Goal: Task Accomplishment & Management: Use online tool/utility

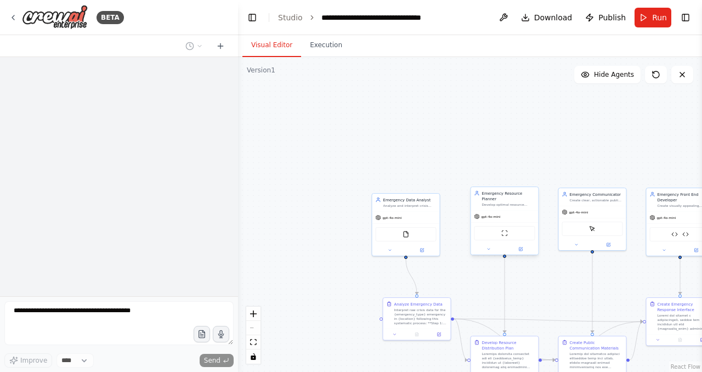
drag, startPoint x: 538, startPoint y: 295, endPoint x: 485, endPoint y: 209, distance: 101.9
drag, startPoint x: 485, startPoint y: 209, endPoint x: 419, endPoint y: 156, distance: 84.6
click at [419, 156] on div ".deletable-edge-delete-btn { width: 20px; height: 20px; border: 0px solid #ffff…" at bounding box center [470, 214] width 464 height 315
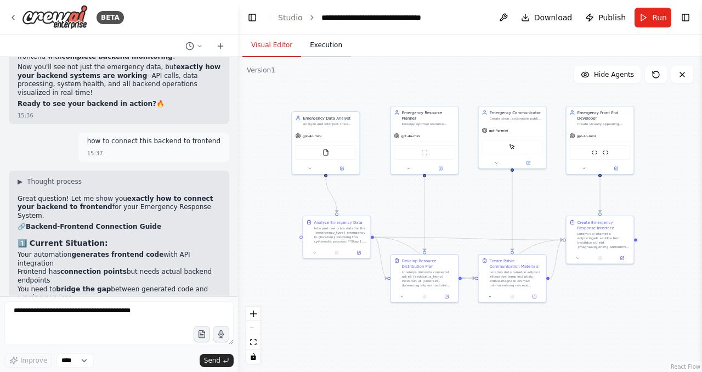
drag, startPoint x: 407, startPoint y: 131, endPoint x: 327, endPoint y: 49, distance: 114.7
click at [327, 49] on div "Visual Editor Execution Version 1 Show Tools Hide Agents .deletable-edge-delete…" at bounding box center [470, 203] width 464 height 337
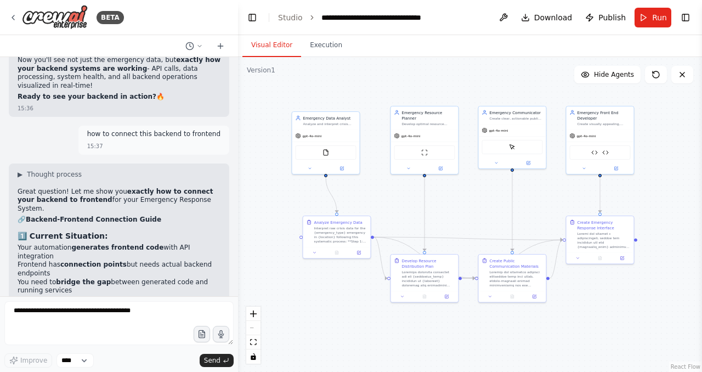
scroll to position [9331, 0]
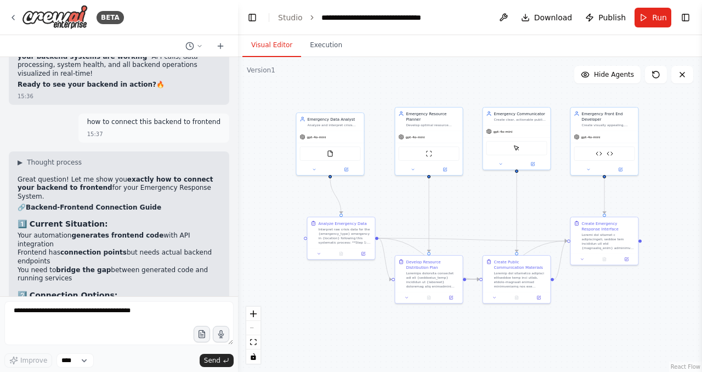
click at [496, 211] on div ".deletable-edge-delete-btn { width: 20px; height: 20px; border: 0px solid #ffff…" at bounding box center [470, 214] width 464 height 315
click at [436, 78] on div ".deletable-edge-delete-btn { width: 20px; height: 20px; border: 0px solid #ffff…" at bounding box center [470, 214] width 464 height 315
click at [320, 45] on button "Execution" at bounding box center [326, 45] width 50 height 23
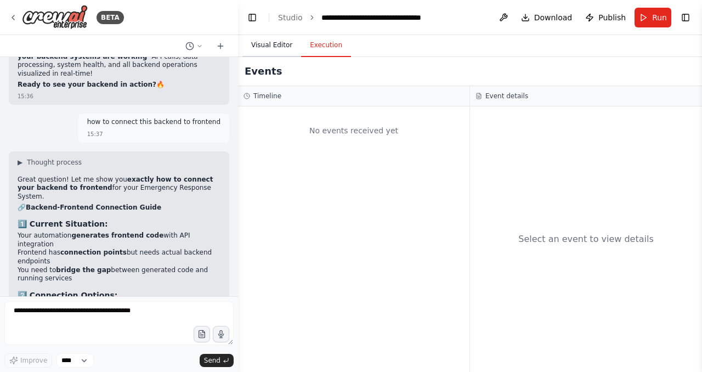
click at [276, 45] on button "Visual Editor" at bounding box center [271, 45] width 59 height 23
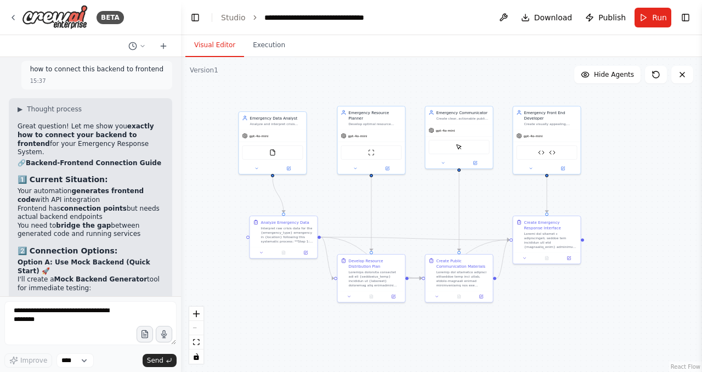
scroll to position [11021, 0]
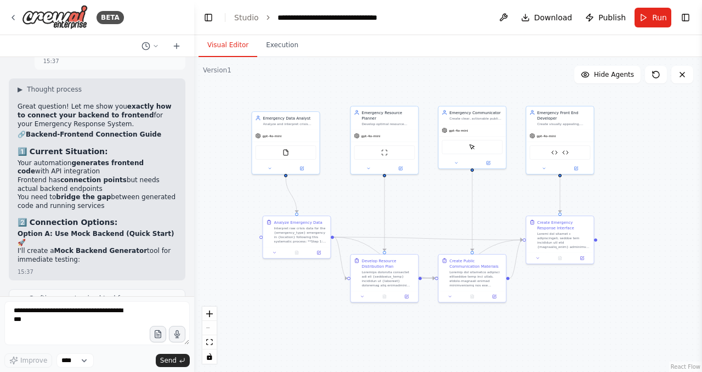
drag, startPoint x: 234, startPoint y: 280, endPoint x: 194, endPoint y: 310, distance: 49.8
click at [194, 310] on div "BETA Hello! I'm the CrewAI assistant. What kind of automation do you want to bu…" at bounding box center [351, 186] width 702 height 372
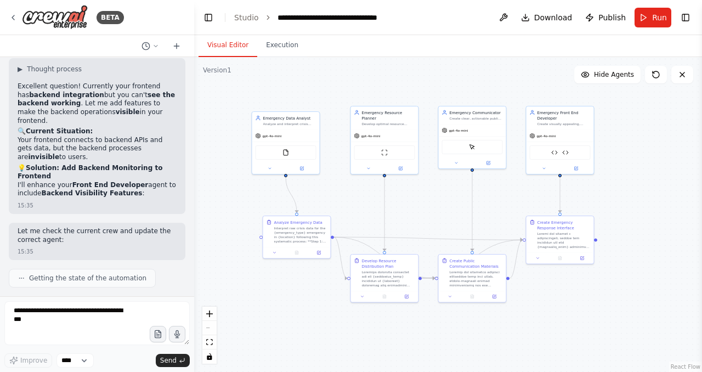
scroll to position [11056, 0]
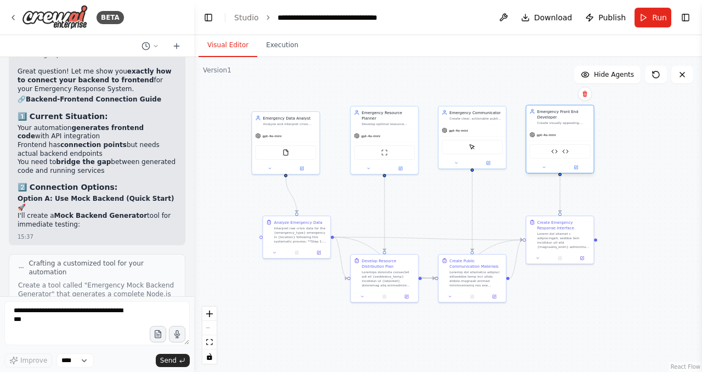
click at [561, 152] on div "Emergency Data API Formatter Emergency Real-Time Data Processor" at bounding box center [560, 151] width 61 height 14
drag, startPoint x: 561, startPoint y: 152, endPoint x: 577, endPoint y: 165, distance: 21.1
click at [577, 164] on div at bounding box center [559, 167] width 67 height 11
click at [539, 166] on button at bounding box center [543, 167] width 31 height 7
click at [540, 168] on button at bounding box center [543, 167] width 31 height 7
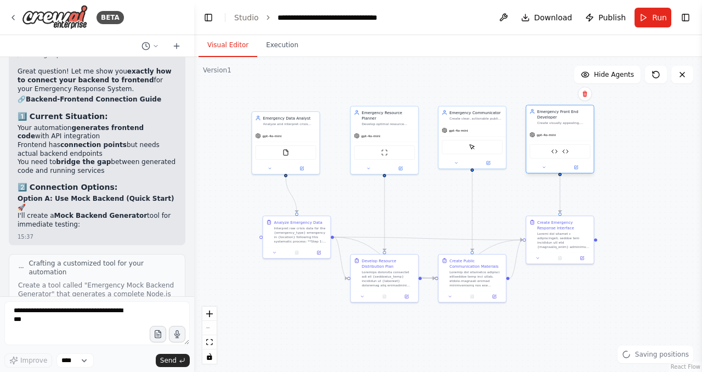
drag, startPoint x: 540, startPoint y: 169, endPoint x: 543, endPoint y: 176, distance: 7.5
click at [543, 173] on div at bounding box center [559, 167] width 67 height 11
click at [544, 173] on icon at bounding box center [544, 172] width 2 height 1
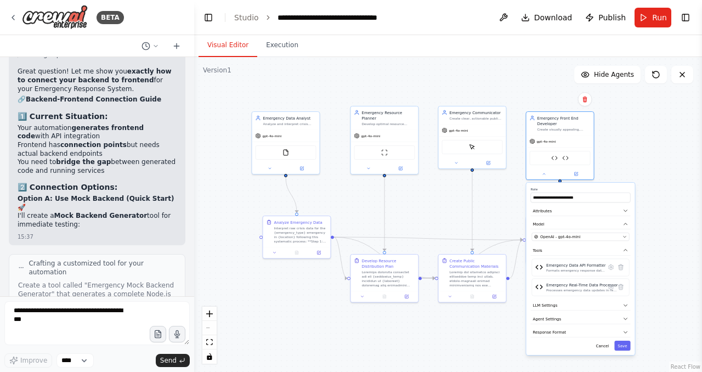
click at [578, 240] on div "**********" at bounding box center [580, 269] width 109 height 172
click at [579, 237] on div "OpenAI - gpt-4o-mini" at bounding box center [577, 236] width 86 height 5
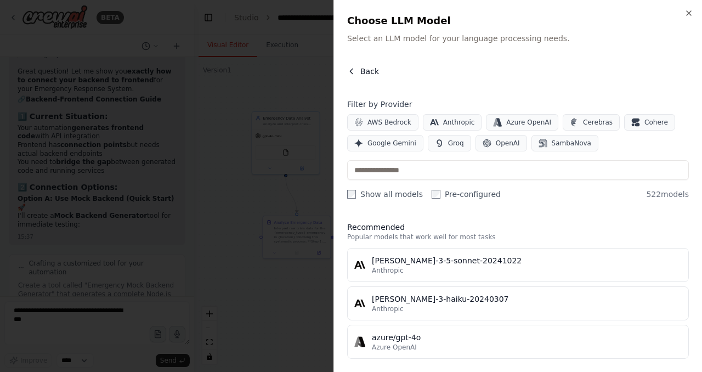
click at [357, 72] on button "Back" at bounding box center [363, 71] width 32 height 11
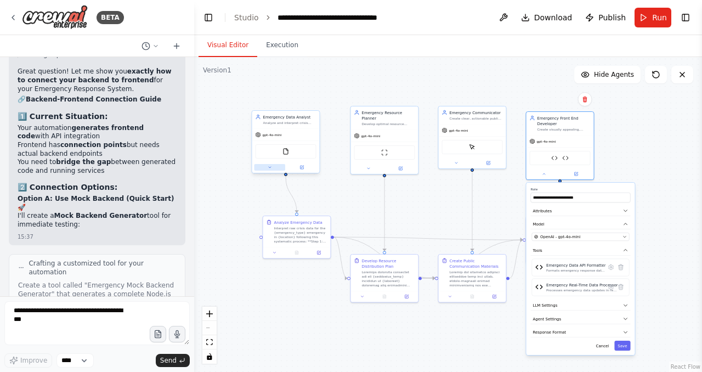
click at [273, 169] on button at bounding box center [269, 167] width 31 height 7
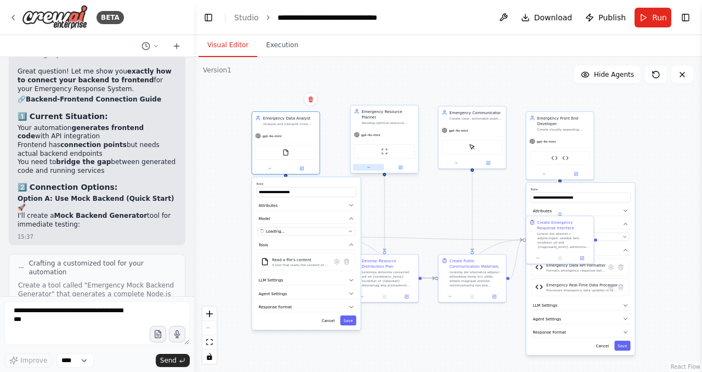
click at [372, 164] on button at bounding box center [368, 167] width 31 height 7
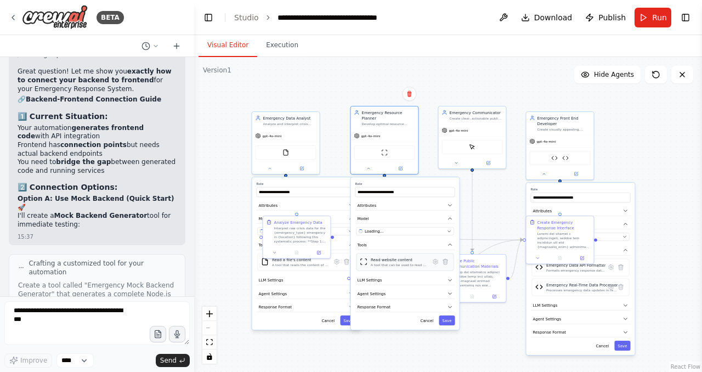
click at [371, 263] on div "Read website content A tool that can be used to read a website content." at bounding box center [405, 262] width 98 height 18
click at [465, 55] on div "Visual Editor Execution" at bounding box center [448, 46] width 508 height 22
click at [457, 167] on div at bounding box center [472, 161] width 67 height 11
click at [368, 166] on div at bounding box center [384, 167] width 67 height 11
click at [271, 170] on div at bounding box center [285, 167] width 67 height 11
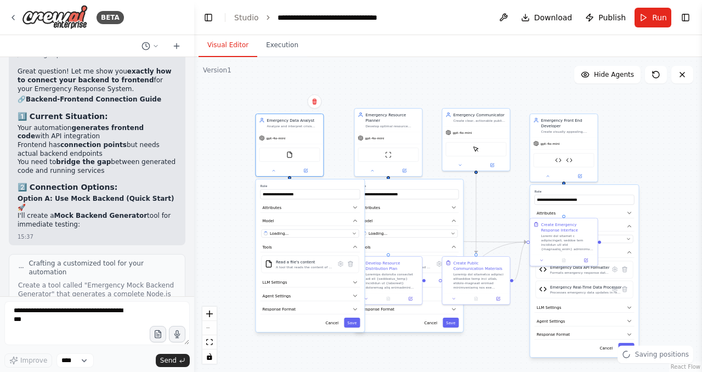
click at [377, 98] on div ".deletable-edge-delete-btn { width: 20px; height: 20px; border: 0px solid #ffff…" at bounding box center [448, 214] width 508 height 315
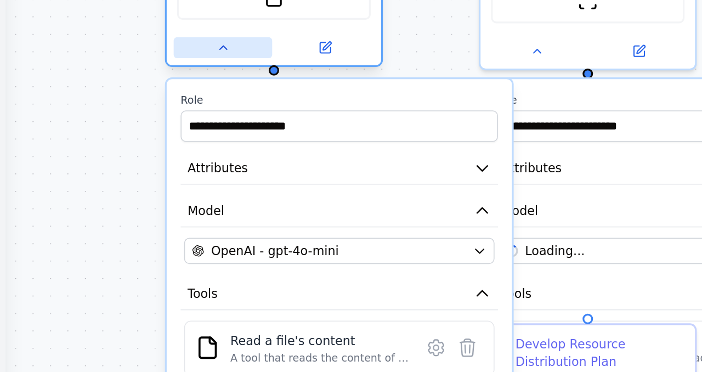
click at [271, 175] on button at bounding box center [271, 173] width 35 height 8
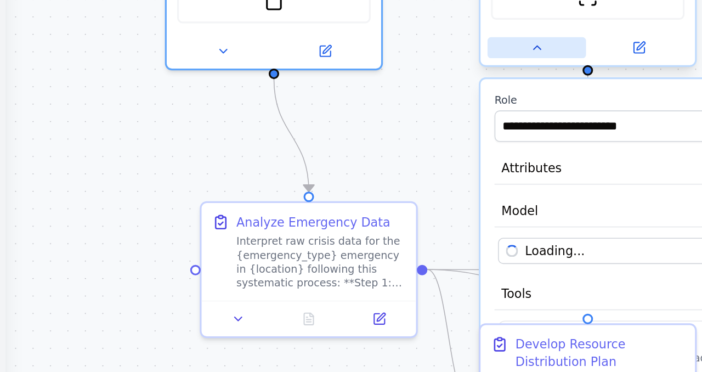
click at [383, 170] on icon at bounding box center [382, 172] width 5 height 5
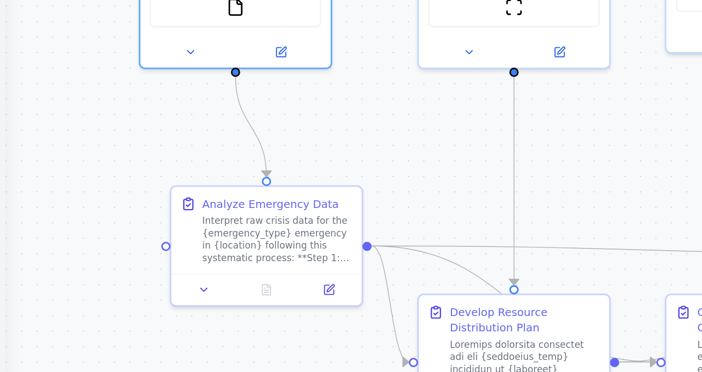
drag, startPoint x: 342, startPoint y: 209, endPoint x: 293, endPoint y: 213, distance: 48.9
click at [293, 213] on div ".deletable-edge-delete-btn { width: 20px; height: 20px; border: 0px solid #ffff…" at bounding box center [448, 214] width 508 height 315
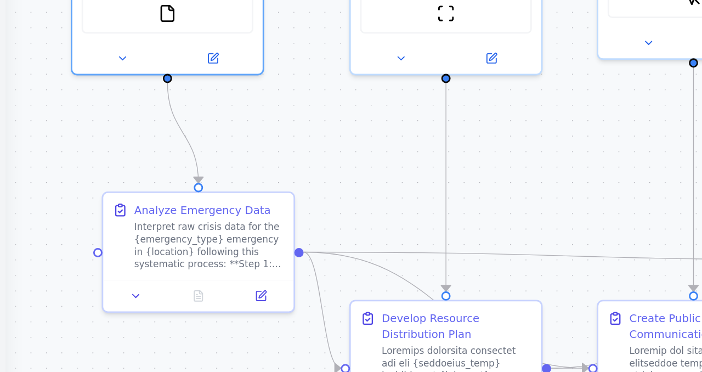
click at [371, 199] on div ".deletable-edge-delete-btn { width: 20px; height: 20px; border: 0px solid #ffff…" at bounding box center [448, 214] width 508 height 315
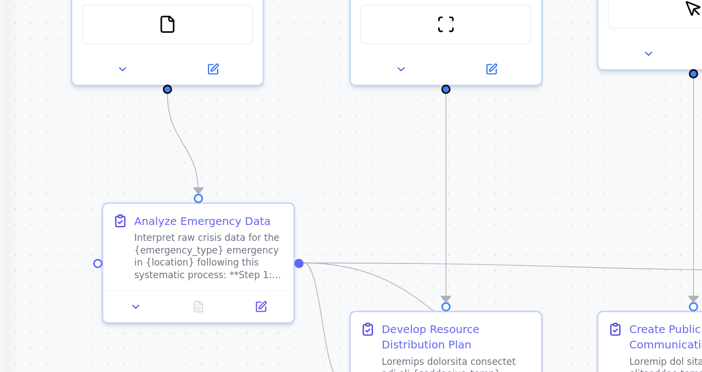
click at [377, 204] on div ".deletable-edge-delete-btn { width: 20px; height: 20px; border: 0px solid #ffff…" at bounding box center [448, 214] width 508 height 315
click at [377, 206] on div ".deletable-edge-delete-btn { width: 20px; height: 20px; border: 0px solid #ffff…" at bounding box center [448, 214] width 508 height 315
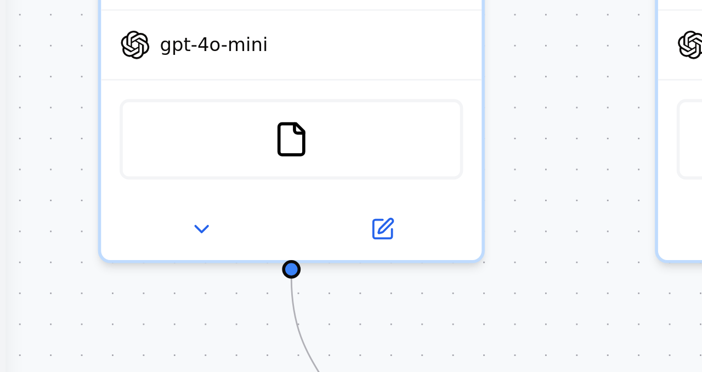
drag, startPoint x: 238, startPoint y: 156, endPoint x: 372, endPoint y: 204, distance: 142.5
click at [373, 207] on div ".deletable-edge-delete-btn { width: 20px; height: 20px; border: 0px solid #ffff…" at bounding box center [448, 214] width 508 height 315
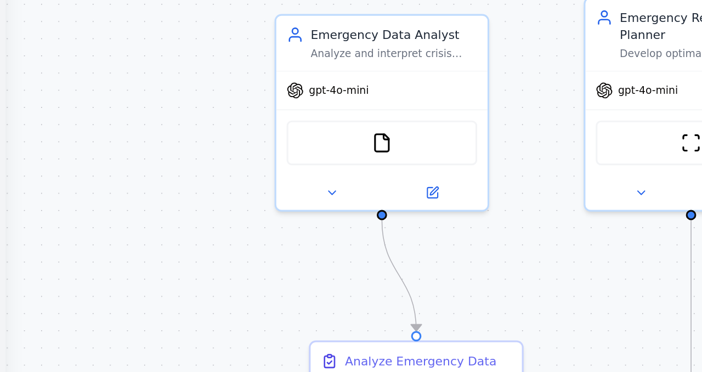
scroll to position [11056, 0]
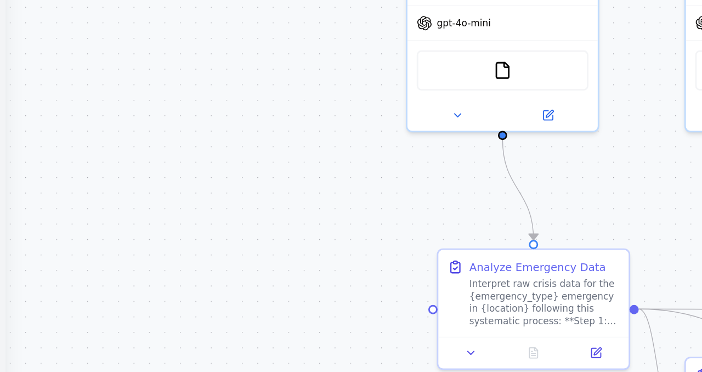
drag, startPoint x: 283, startPoint y: 230, endPoint x: 220, endPoint y: 223, distance: 64.0
click at [220, 223] on div ".deletable-edge-delete-btn { width: 20px; height: 20px; border: 0px solid #ffff…" at bounding box center [448, 214] width 508 height 315
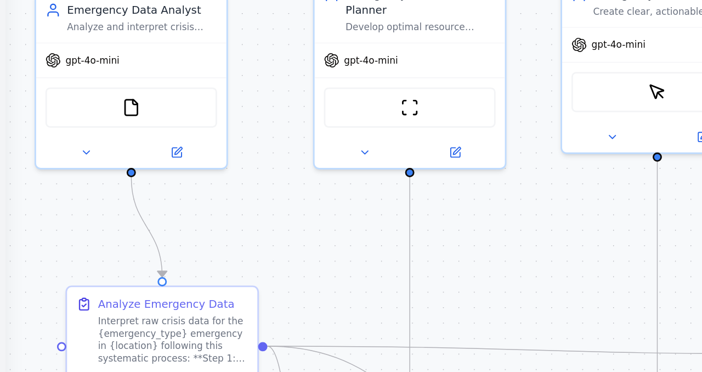
drag, startPoint x: 386, startPoint y: 229, endPoint x: 348, endPoint y: 223, distance: 38.8
click at [348, 223] on div ".deletable-edge-delete-btn { width: 20px; height: 20px; border: 0px solid #ffff…" at bounding box center [448, 214] width 508 height 315
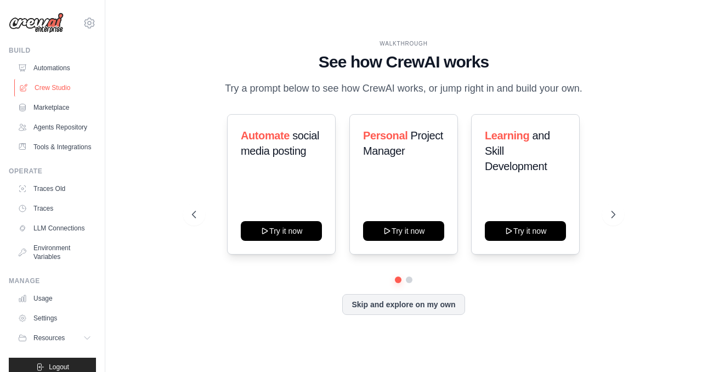
click at [55, 91] on link "Crew Studio" at bounding box center [55, 88] width 83 height 18
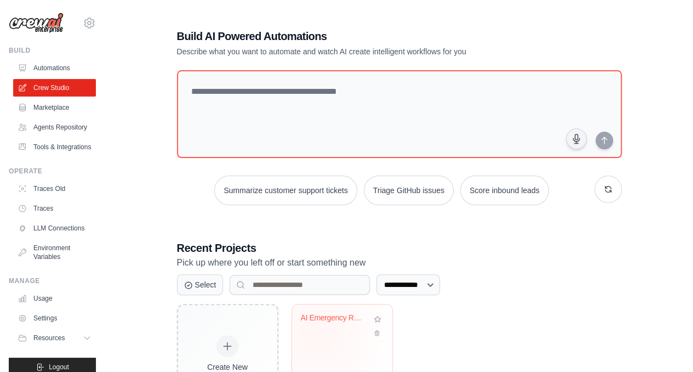
click at [317, 334] on div "AI Emergency Response Command Cente..." at bounding box center [342, 325] width 83 height 25
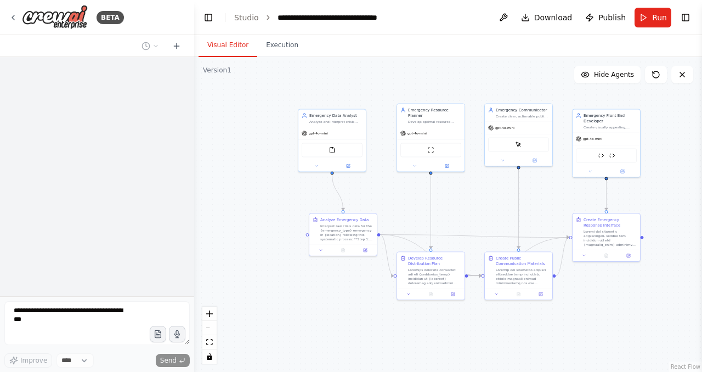
drag, startPoint x: 570, startPoint y: 299, endPoint x: 472, endPoint y: 190, distance: 146.3
click at [472, 190] on div ".deletable-edge-delete-btn { width: 20px; height: 20px; border: 0px solid #ffff…" at bounding box center [448, 214] width 508 height 315
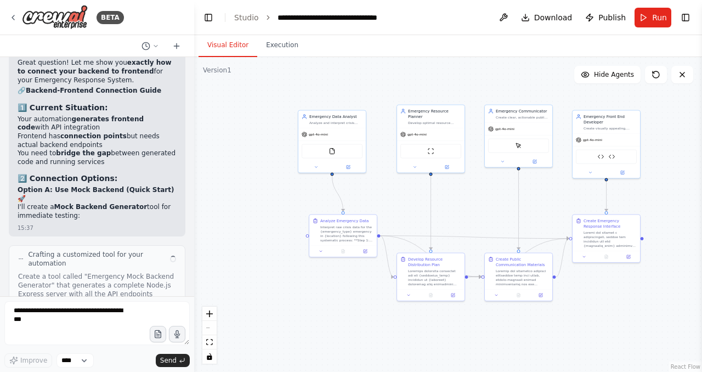
scroll to position [11056, 0]
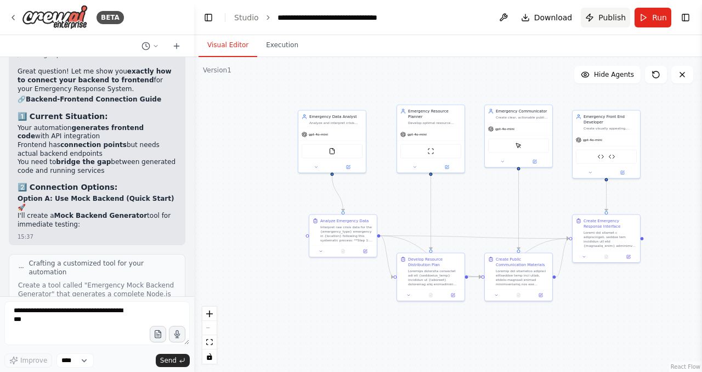
click at [611, 24] on button "Publish" at bounding box center [604, 18] width 49 height 20
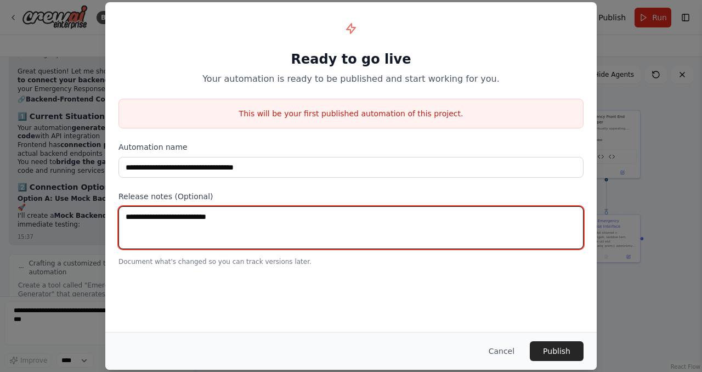
click at [212, 224] on textarea at bounding box center [350, 227] width 465 height 43
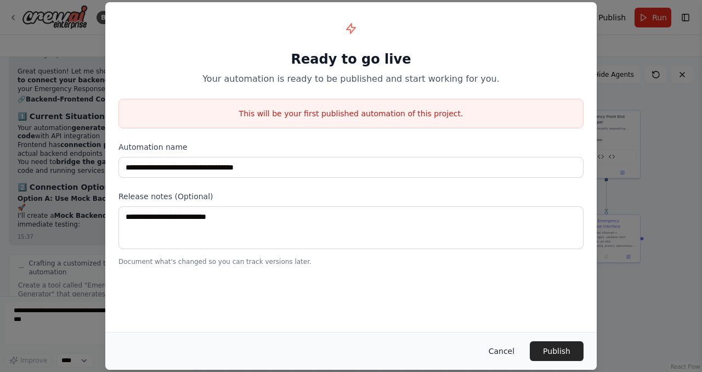
click at [520, 357] on button "Cancel" at bounding box center [501, 351] width 43 height 20
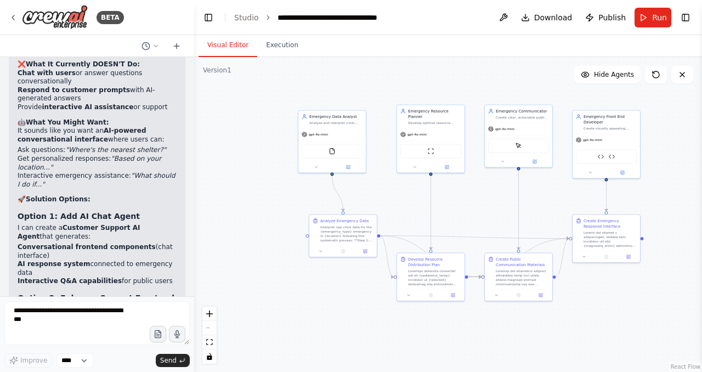
scroll to position [9485, 0]
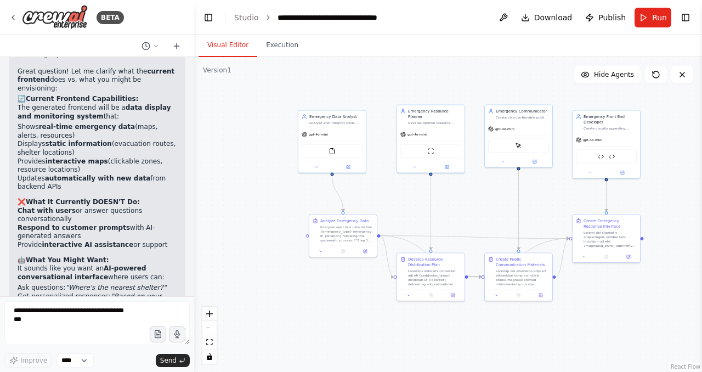
click at [190, 255] on div at bounding box center [192, 186] width 4 height 372
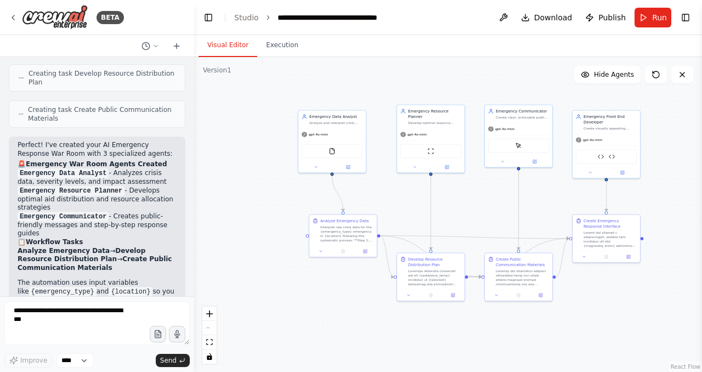
scroll to position [0, 0]
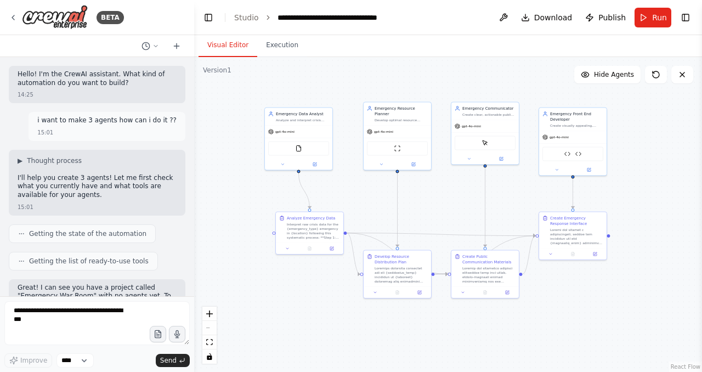
drag, startPoint x: 480, startPoint y: 209, endPoint x: 443, endPoint y: 206, distance: 37.4
click at [443, 206] on div ".deletable-edge-delete-btn { width: 20px; height: 20px; border: 0px solid #ffff…" at bounding box center [448, 214] width 508 height 315
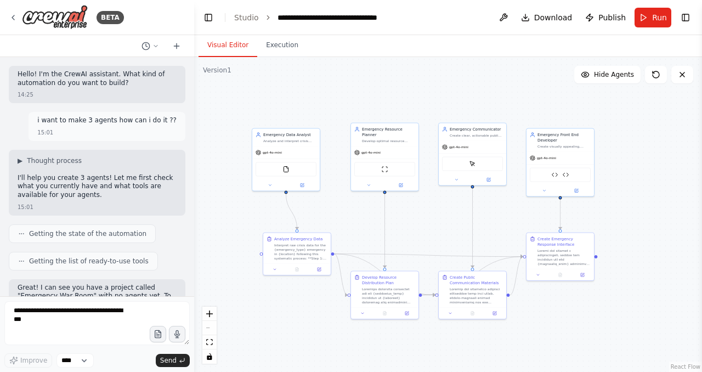
drag, startPoint x: 282, startPoint y: 81, endPoint x: 275, endPoint y: 102, distance: 22.4
click at [275, 102] on div ".deletable-edge-delete-btn { width: 20px; height: 20px; border: 0px solid #ffff…" at bounding box center [448, 214] width 508 height 315
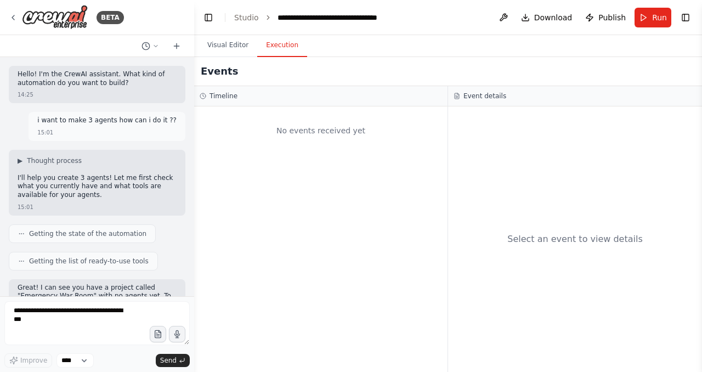
click at [284, 50] on button "Execution" at bounding box center [282, 45] width 50 height 23
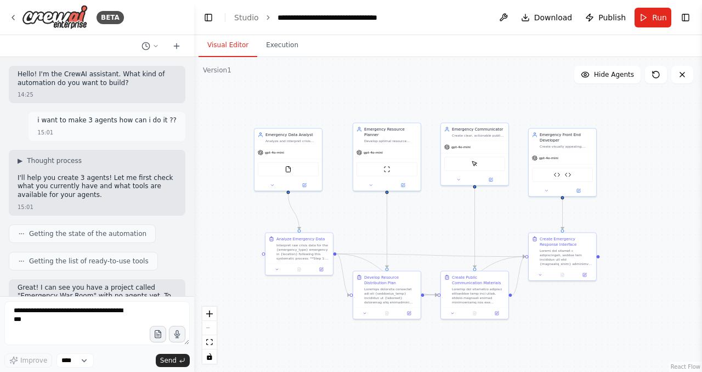
click at [240, 43] on button "Visual Editor" at bounding box center [227, 45] width 59 height 23
click at [536, 20] on button "Download" at bounding box center [546, 18] width 60 height 20
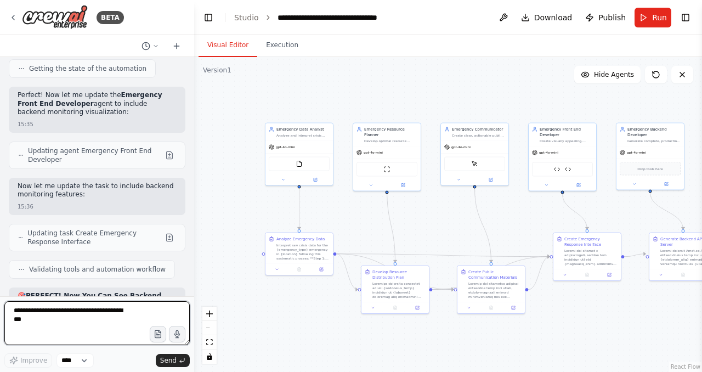
scroll to position [10151, 0]
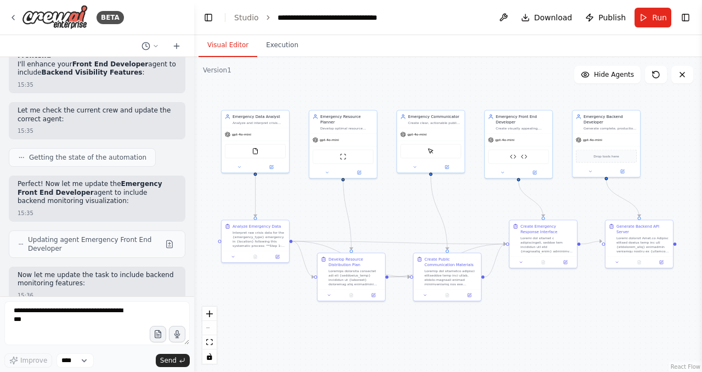
drag, startPoint x: 528, startPoint y: 240, endPoint x: 485, endPoint y: 227, distance: 45.6
click at [485, 227] on div ".deletable-edge-delete-btn { width: 20px; height: 20px; border: 0px solid #ffff…" at bounding box center [448, 214] width 508 height 315
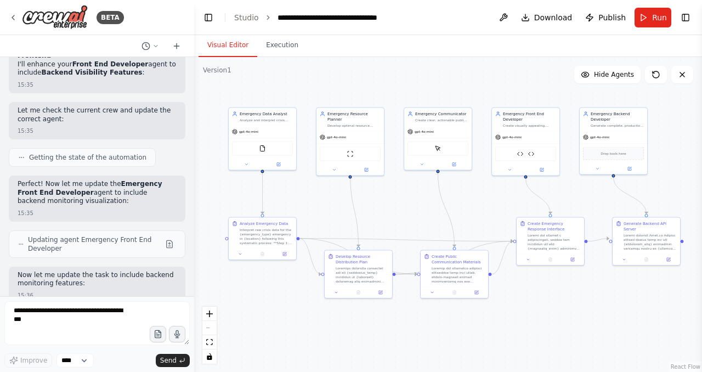
drag, startPoint x: 396, startPoint y: 208, endPoint x: 403, endPoint y: 205, distance: 7.6
click at [403, 205] on div ".deletable-edge-delete-btn { width: 20px; height: 20px; border: 0px solid #ffff…" at bounding box center [448, 214] width 508 height 315
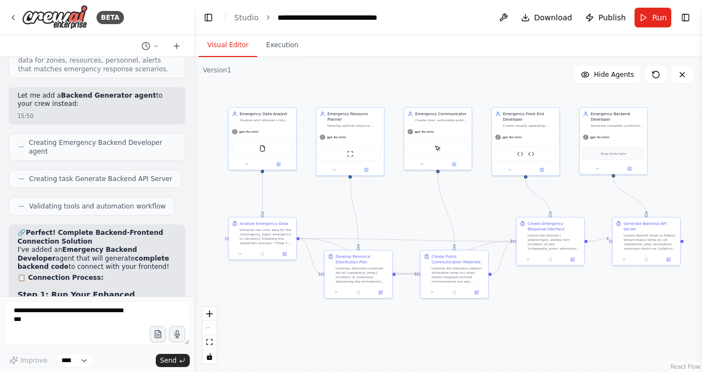
scroll to position [11897, 0]
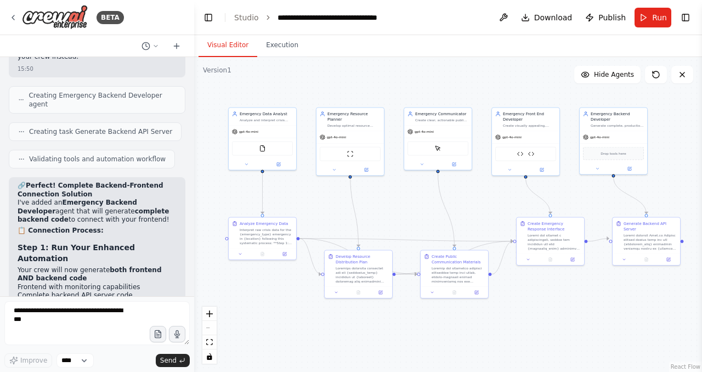
drag, startPoint x: 31, startPoint y: 191, endPoint x: 69, endPoint y: 244, distance: 65.6
drag, startPoint x: 59, startPoint y: 204, endPoint x: 133, endPoint y: 203, distance: 74.0
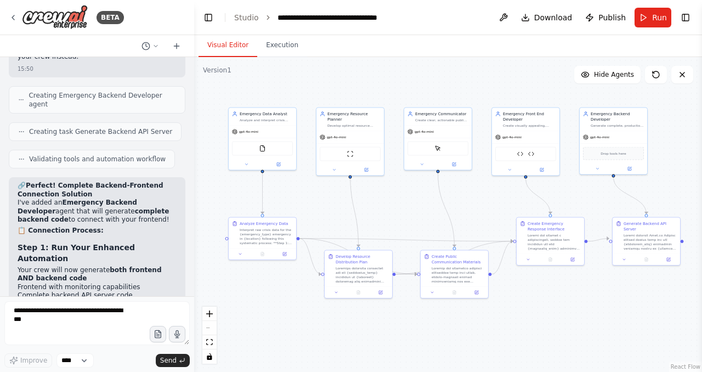
drag, startPoint x: 27, startPoint y: 189, endPoint x: 82, endPoint y: 195, distance: 55.1
drag, startPoint x: 32, startPoint y: 200, endPoint x: 83, endPoint y: 200, distance: 51.5
